Goal: Task Accomplishment & Management: Use online tool/utility

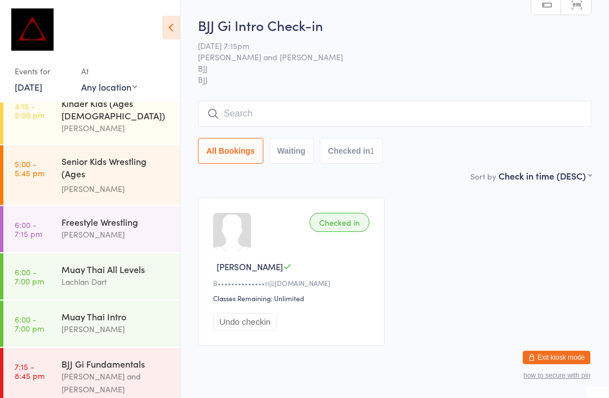
click at [76, 183] on div "[PERSON_NAME]" at bounding box center [115, 189] width 109 height 13
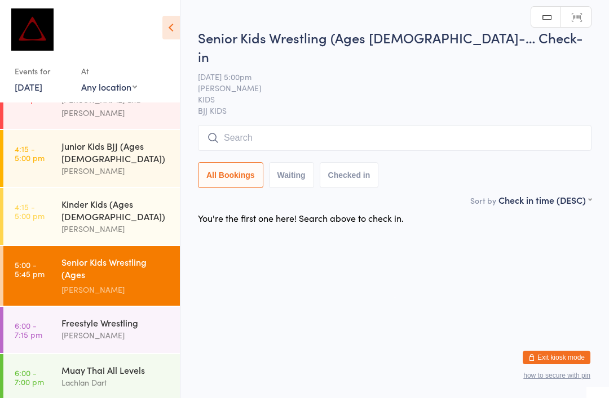
scroll to position [325, 0]
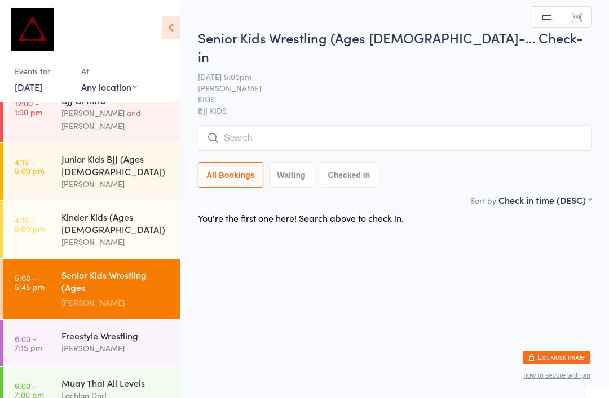
click at [75, 153] on div "Junior Kids BJJ (Ages [DEMOGRAPHIC_DATA])" at bounding box center [115, 165] width 109 height 25
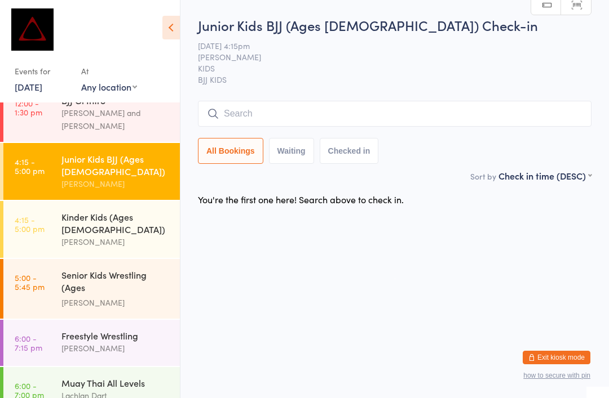
click at [215, 122] on input "search" at bounding box center [394, 114] width 393 height 26
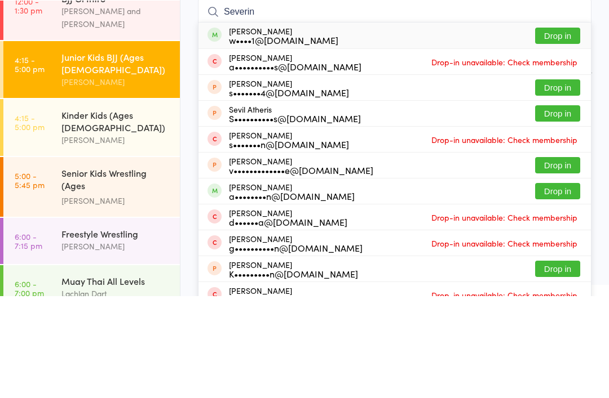
type input "Severin"
click at [235, 137] on div "w••••1@[DOMAIN_NAME]" at bounding box center [283, 141] width 109 height 9
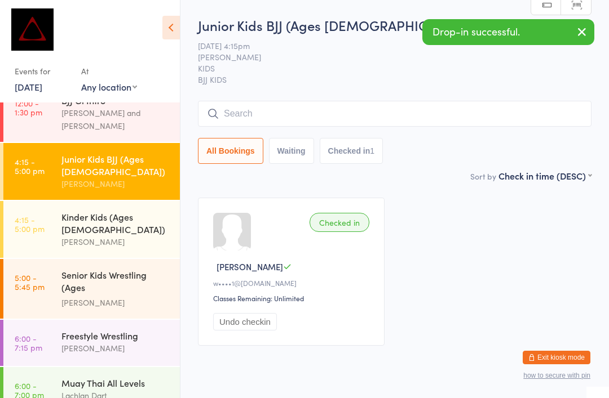
click at [78, 269] on div "Senior Kids Wrestling (Ages [DEMOGRAPHIC_DATA])" at bounding box center [115, 283] width 109 height 28
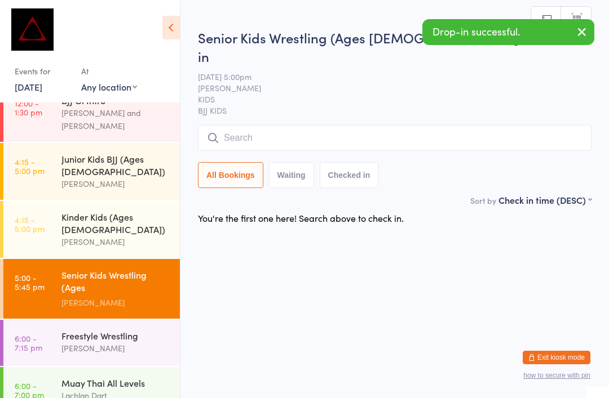
click at [282, 125] on input "search" at bounding box center [394, 138] width 393 height 26
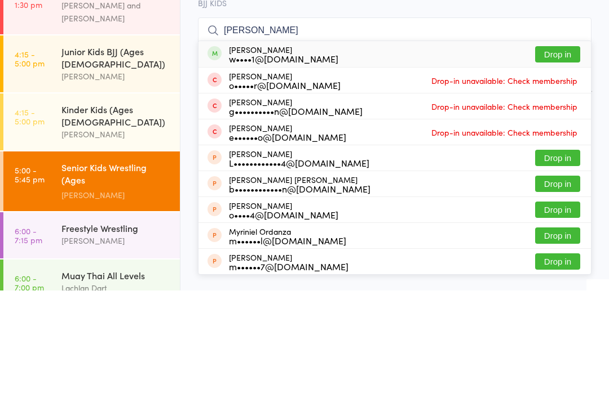
type input "[PERSON_NAME]"
click at [220, 153] on div "[PERSON_NAME] w••••1@[DOMAIN_NAME]" at bounding box center [272, 162] width 131 height 18
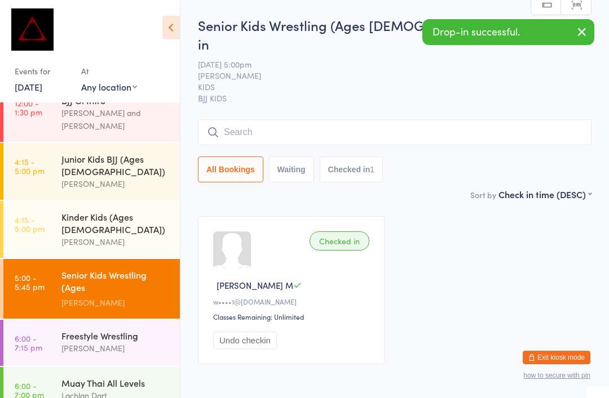
click at [52, 320] on link "6:00 - 7:15 pm Freestyle Wrestling [PERSON_NAME]" at bounding box center [91, 343] width 176 height 46
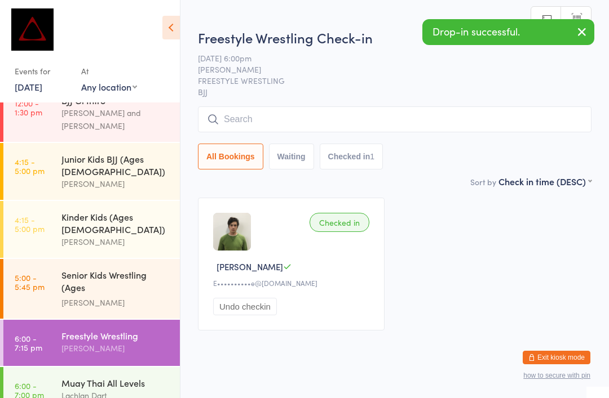
click at [242, 118] on input "search" at bounding box center [394, 119] width 393 height 26
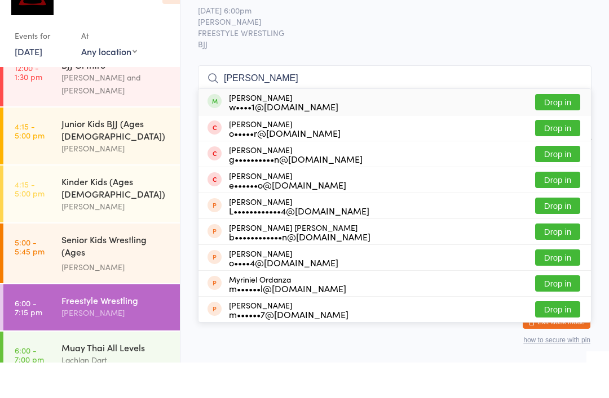
type input "[PERSON_NAME]"
click at [216, 130] on span at bounding box center [214, 137] width 14 height 14
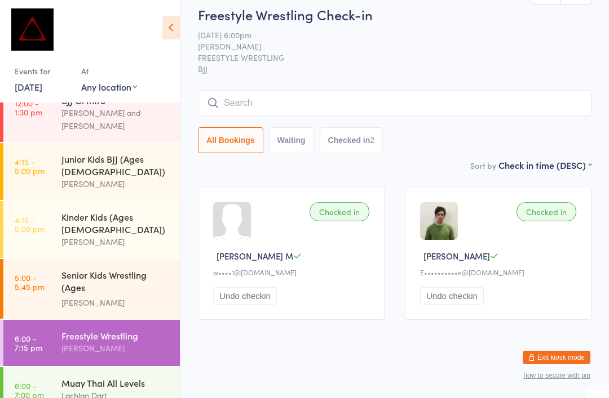
click at [335, 92] on input "search" at bounding box center [394, 103] width 393 height 26
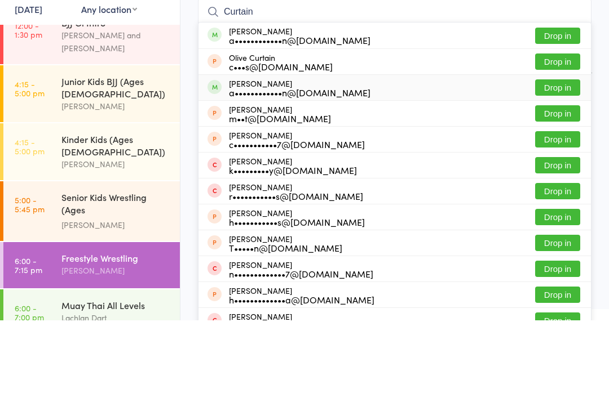
type input "Curtain"
click at [257, 157] on div "[PERSON_NAME] a••••••••••••n@[DOMAIN_NAME]" at bounding box center [299, 166] width 141 height 18
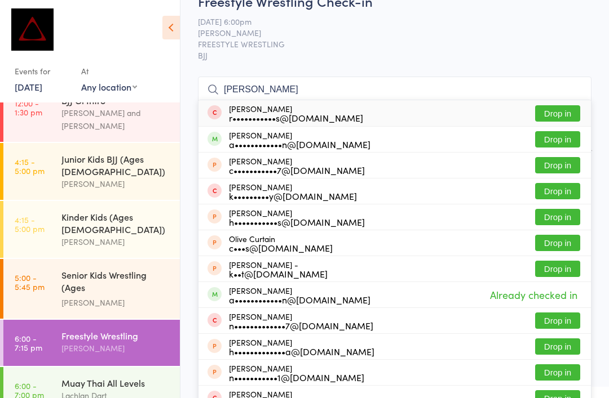
type input "[PERSON_NAME]"
click at [546, 143] on button "Drop in" at bounding box center [557, 139] width 45 height 16
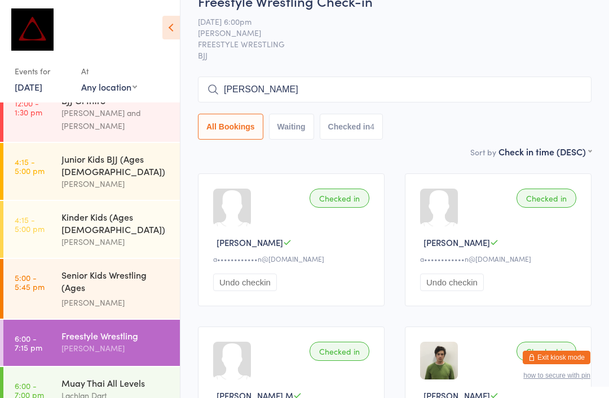
type input "Aria"
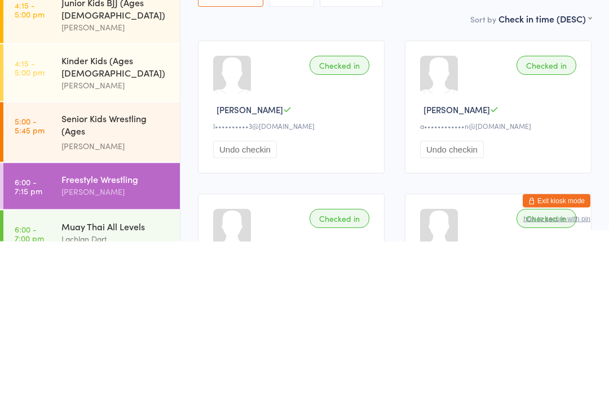
scroll to position [157, 0]
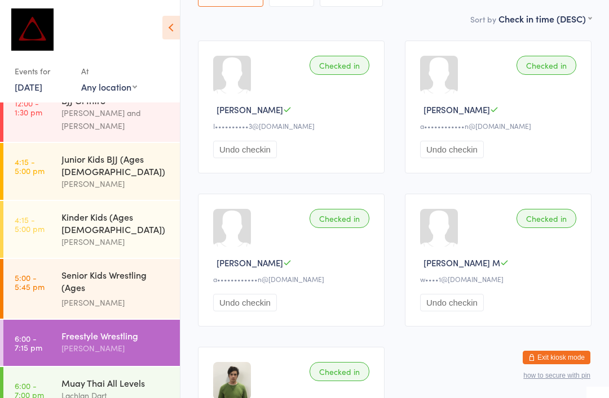
click at [523, 365] on button "Exit kiosk mode" at bounding box center [556, 358] width 68 height 14
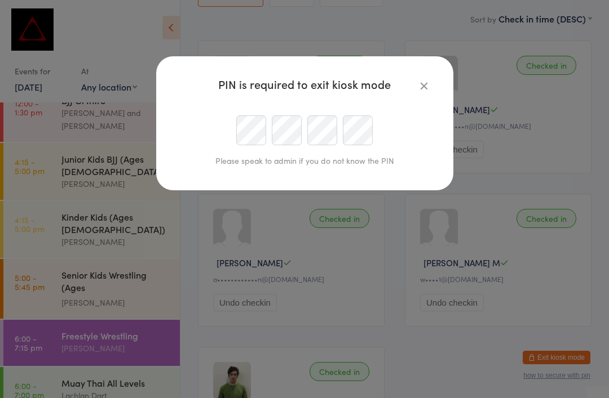
click at [428, 81] on icon "button" at bounding box center [424, 85] width 12 height 12
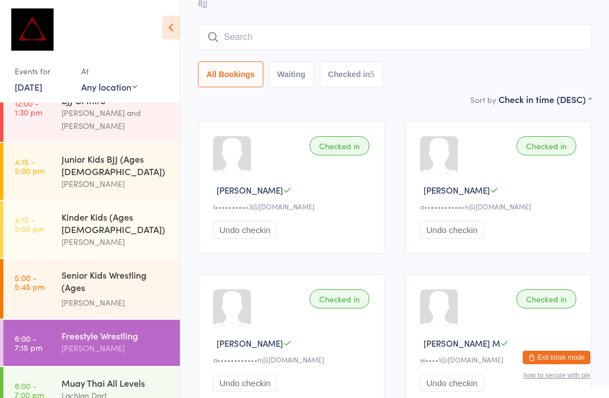
scroll to position [0, 0]
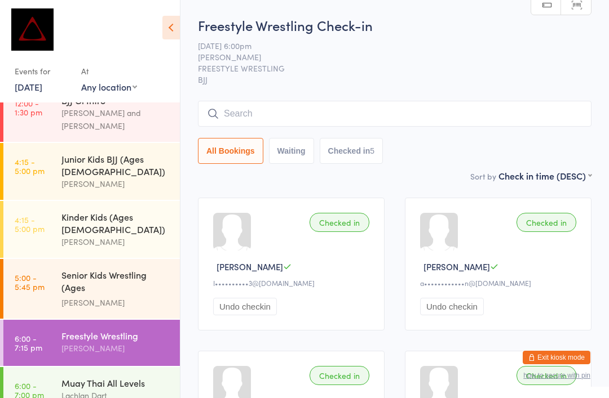
click at [380, 117] on input "search" at bounding box center [394, 114] width 393 height 26
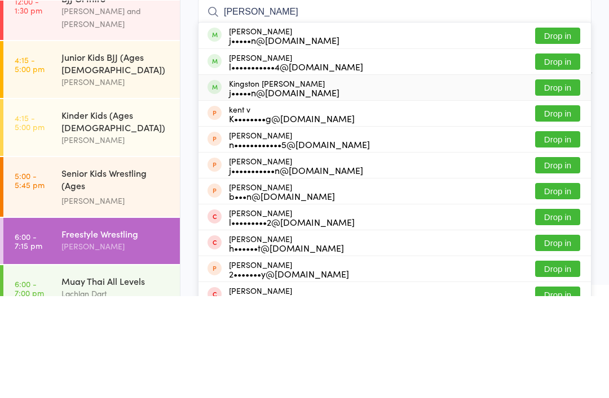
type input "[PERSON_NAME]"
click at [297, 190] on div "j•••••n@[DOMAIN_NAME]" at bounding box center [284, 194] width 110 height 9
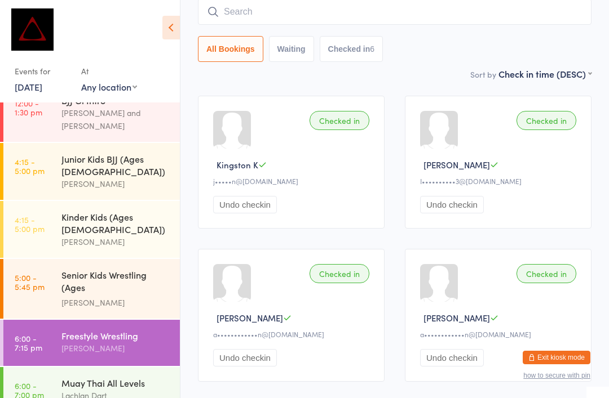
click at [144, 259] on div "Senior Kids Wrestling (Ages [DEMOGRAPHIC_DATA]) [PERSON_NAME]" at bounding box center [120, 289] width 118 height 60
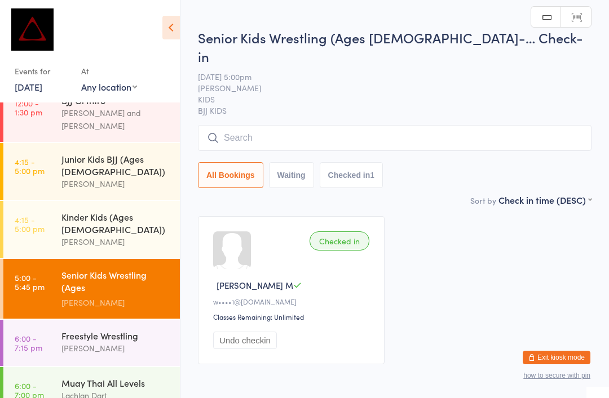
click at [544, 125] on input "search" at bounding box center [394, 138] width 393 height 26
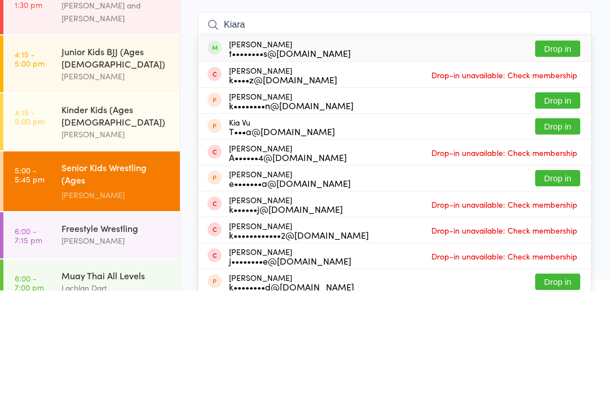
type input "Kiara"
click at [562, 148] on button "Drop in" at bounding box center [557, 156] width 45 height 16
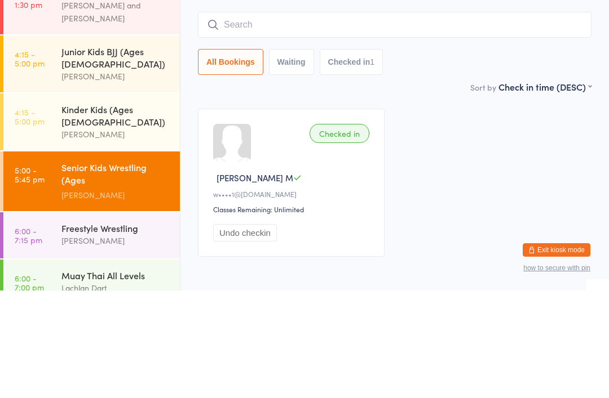
scroll to position [40, 0]
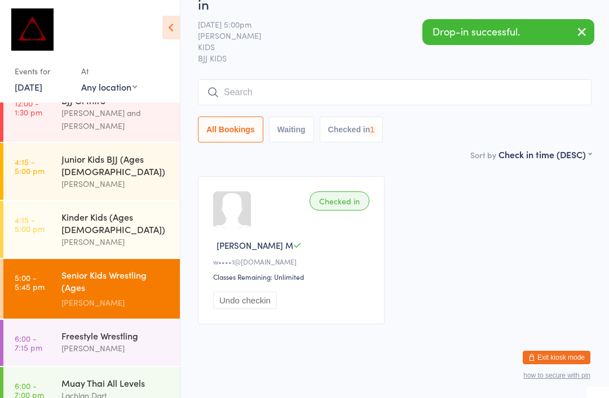
click at [508, 83] on input "search" at bounding box center [394, 92] width 393 height 26
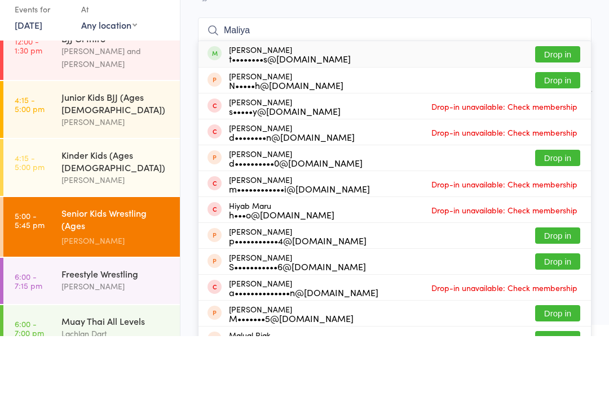
type input "Maliya"
click at [549, 108] on button "Drop in" at bounding box center [557, 116] width 45 height 16
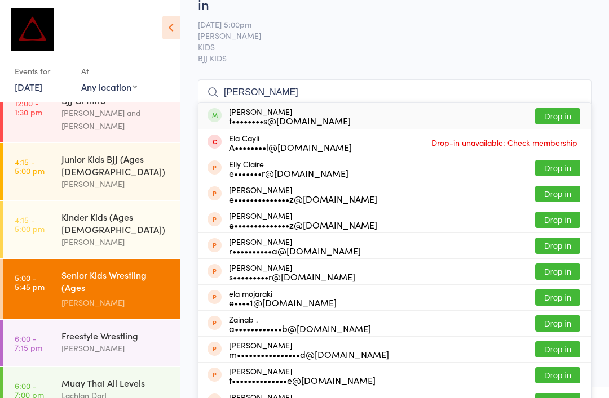
type input "[PERSON_NAME]"
click at [562, 108] on button "Drop in" at bounding box center [557, 116] width 45 height 16
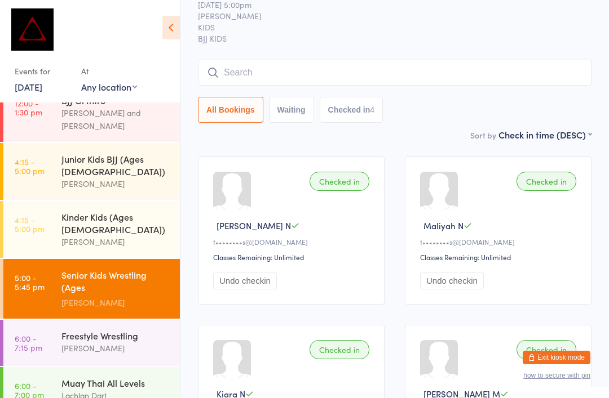
scroll to position [0, 0]
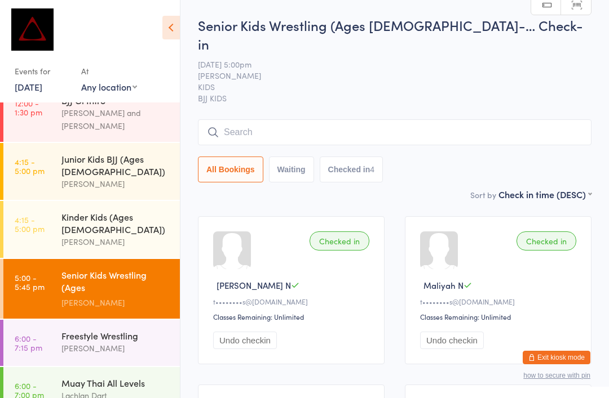
click at [522, 81] on span "KIDS" at bounding box center [386, 86] width 376 height 11
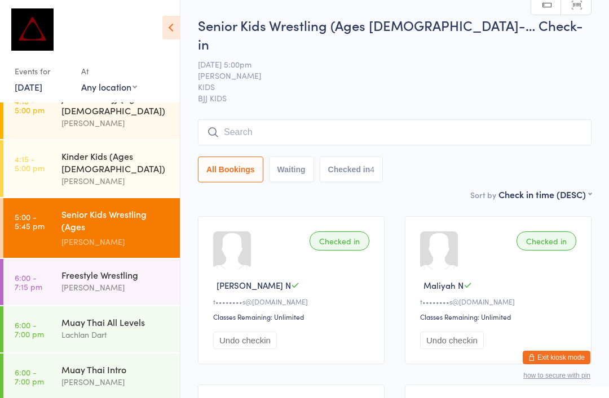
scroll to position [385, 0]
click at [230, 119] on input "search" at bounding box center [394, 132] width 393 height 26
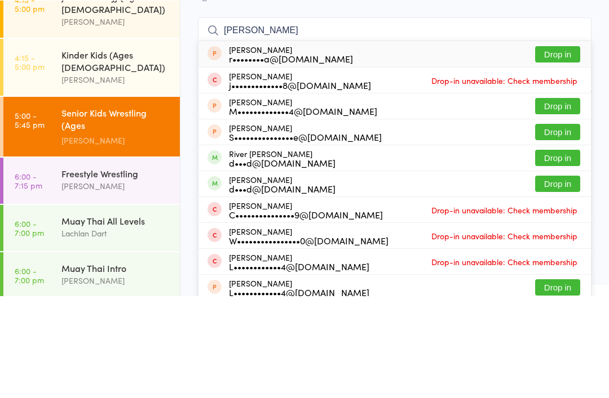
type input "[PERSON_NAME]"
click at [565, 252] on button "Drop in" at bounding box center [557, 260] width 45 height 16
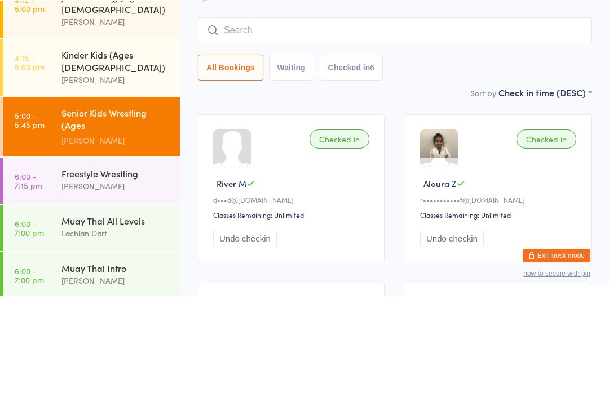
click at [335, 119] on input "search" at bounding box center [394, 132] width 393 height 26
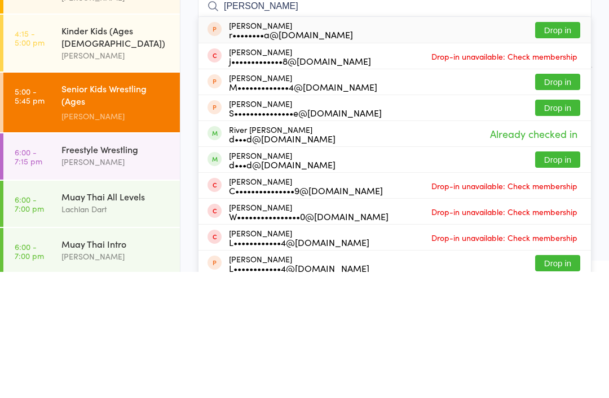
type input "[PERSON_NAME]"
click at [562, 278] on button "Drop in" at bounding box center [557, 286] width 45 height 16
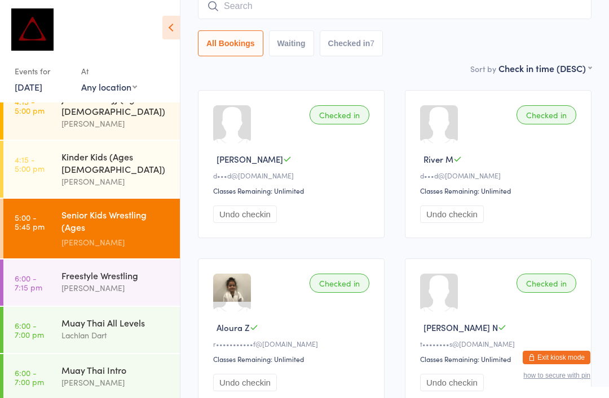
click at [234, 285] on img at bounding box center [232, 288] width 38 height 28
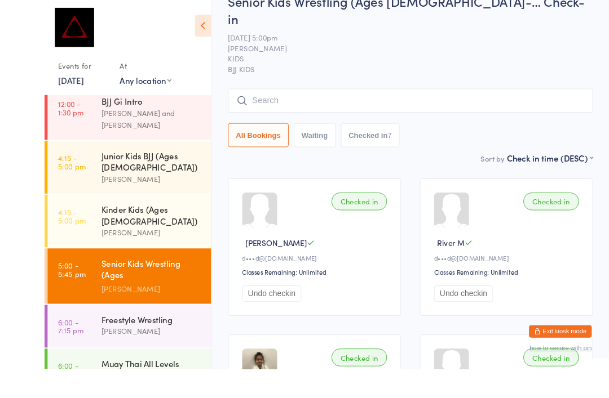
scroll to position [109, 0]
